Goal: Task Accomplishment & Management: Complete application form

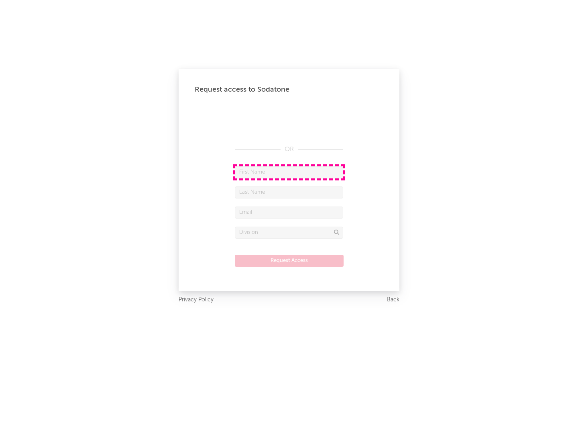
click at [289, 172] on input "text" at bounding box center [289, 172] width 108 height 12
type input "[PERSON_NAME]"
click at [289, 192] on input "text" at bounding box center [289, 192] width 108 height 12
type input "[PERSON_NAME]"
click at [289, 212] on input "text" at bounding box center [289, 212] width 108 height 12
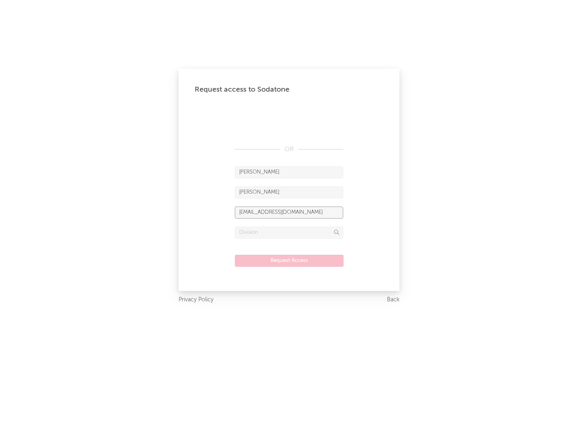
type input "[EMAIL_ADDRESS][DOMAIN_NAME]"
click at [289, 232] on input "text" at bounding box center [289, 233] width 108 height 12
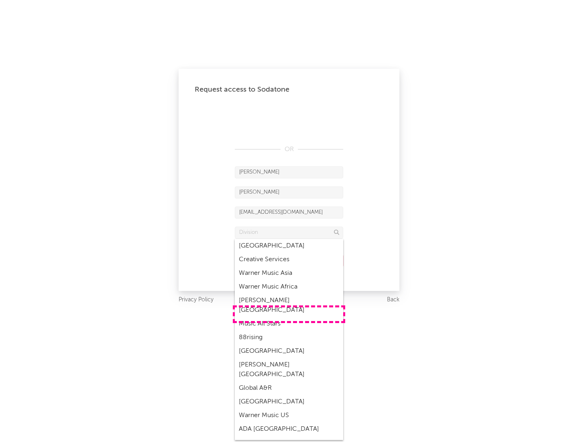
click at [289, 317] on div "Music All Stars" at bounding box center [289, 324] width 108 height 14
type input "Music All Stars"
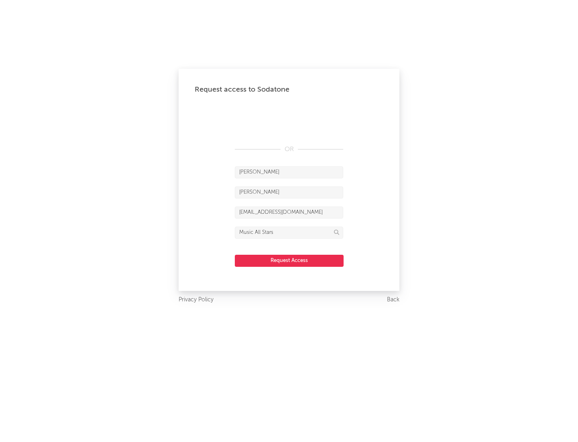
click at [289, 260] on button "Request Access" at bounding box center [289, 261] width 109 height 12
